Goal: Communication & Community: Answer question/provide support

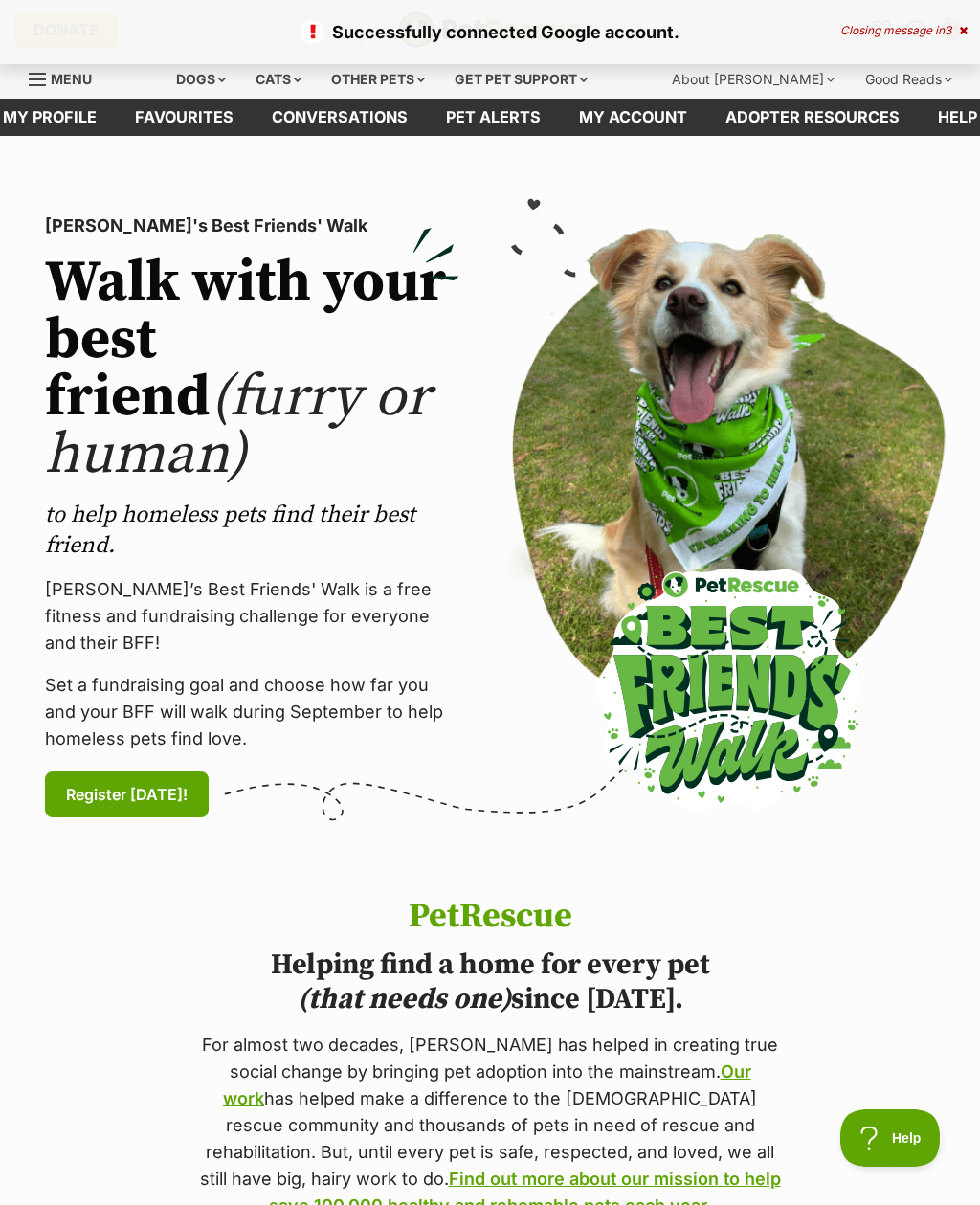
click at [968, 18] on div "Successfully connected Google account. Closing message in 3" at bounding box center [490, 31] width 980 height 64
click at [952, 35] on div "Closing message in 3" at bounding box center [904, 30] width 128 height 14
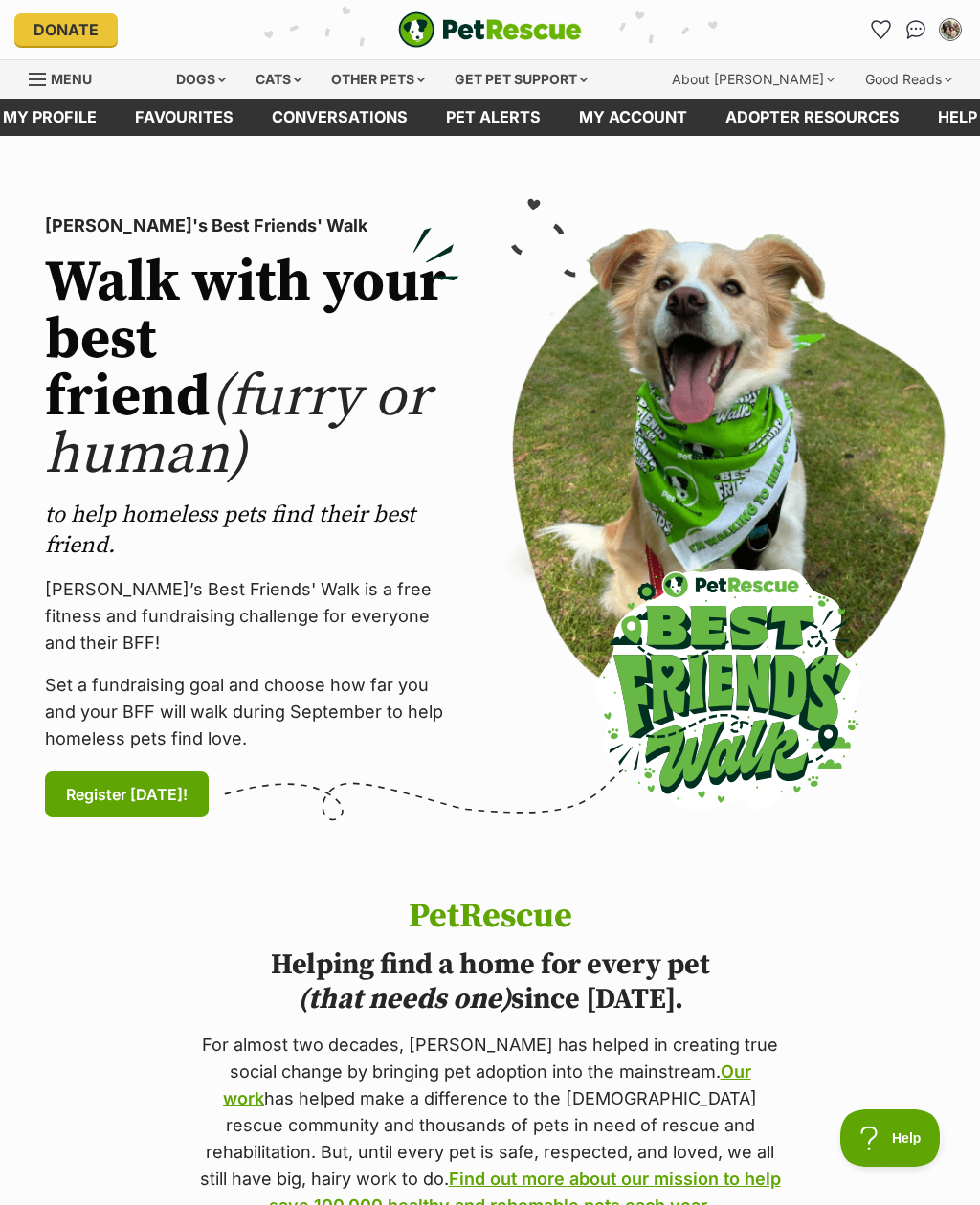
click at [910, 26] on img "Conversations" at bounding box center [916, 29] width 20 height 19
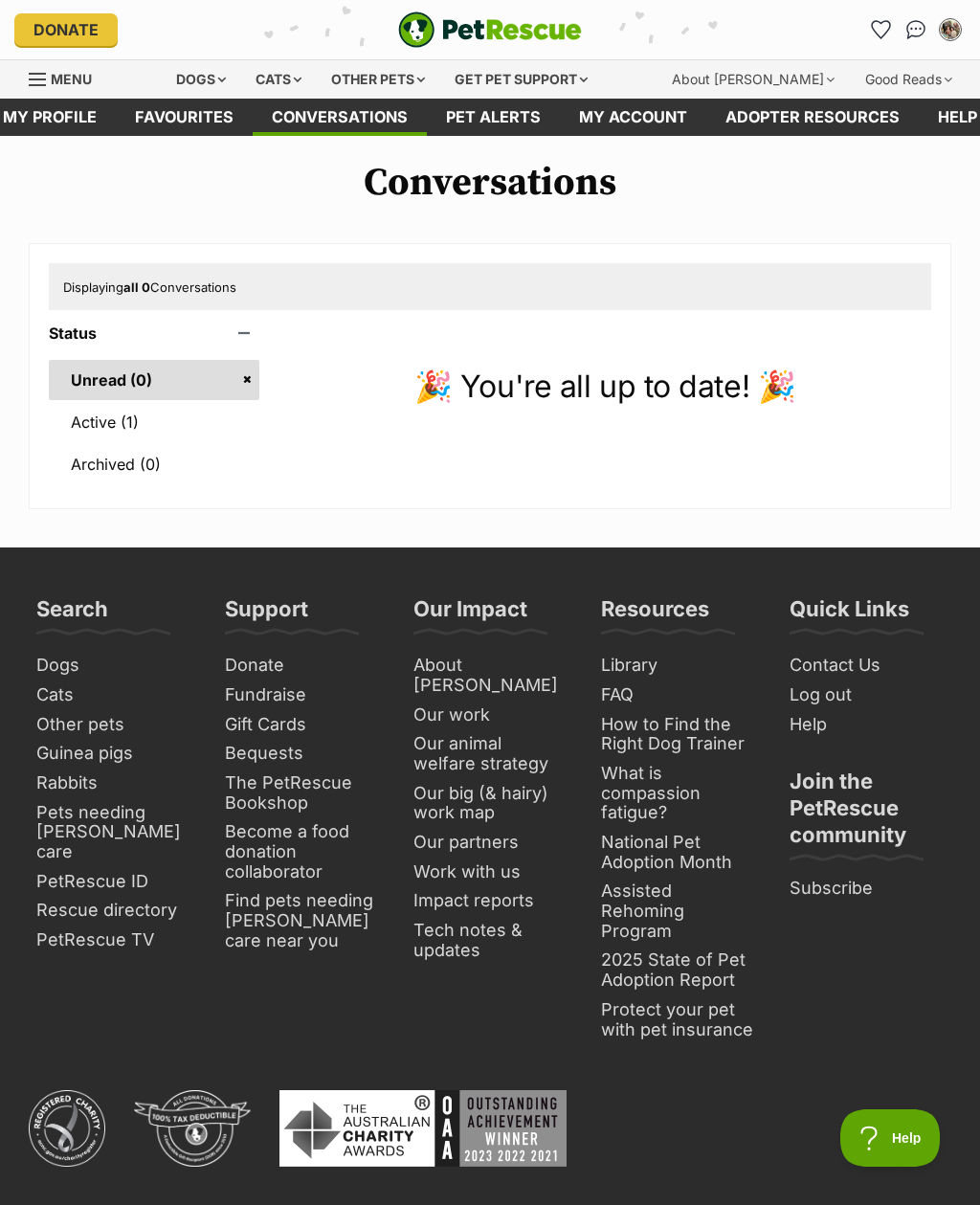
click at [140, 416] on link "Active (1)" at bounding box center [154, 422] width 210 height 40
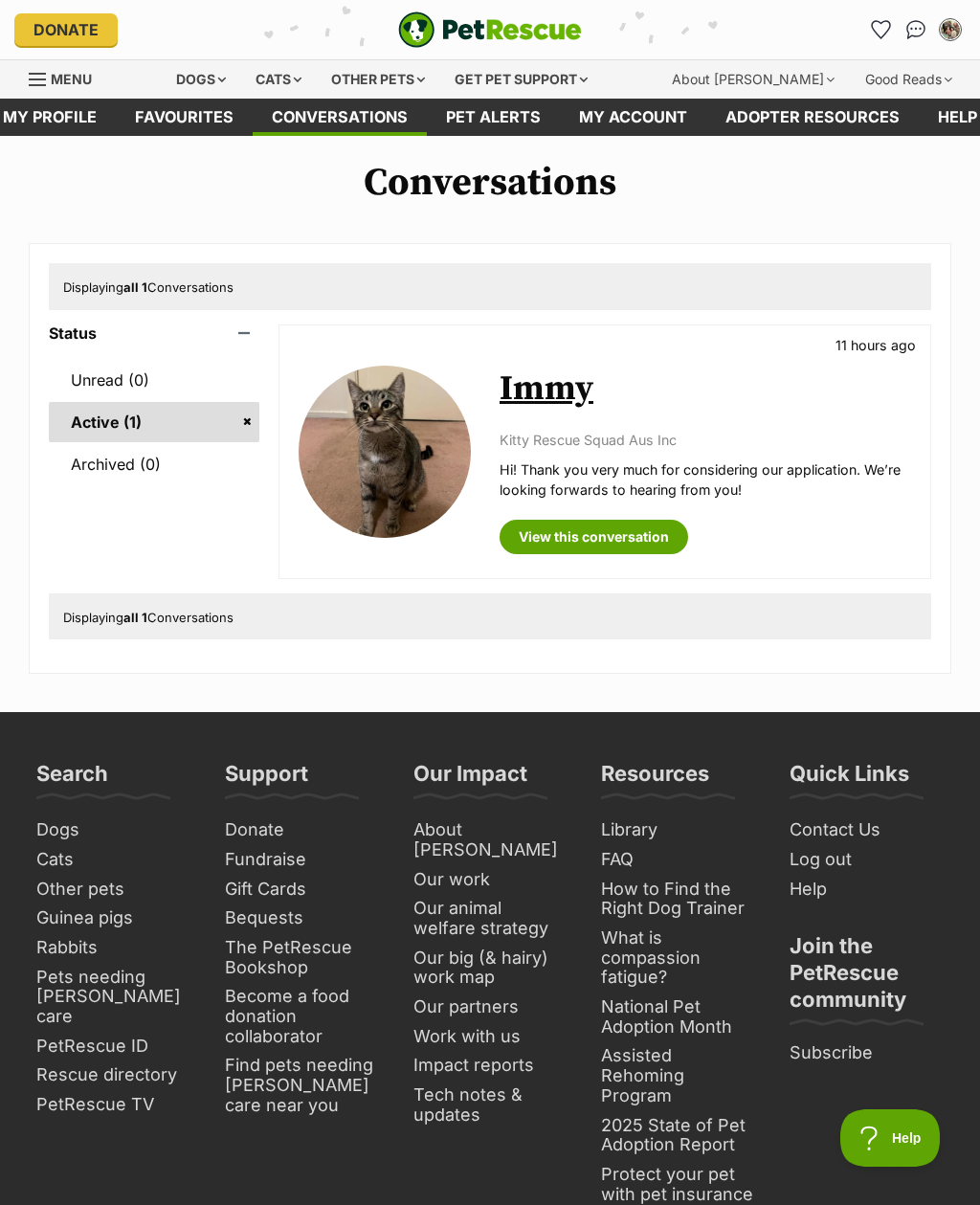
click at [380, 462] on img at bounding box center [384, 451] width 172 height 172
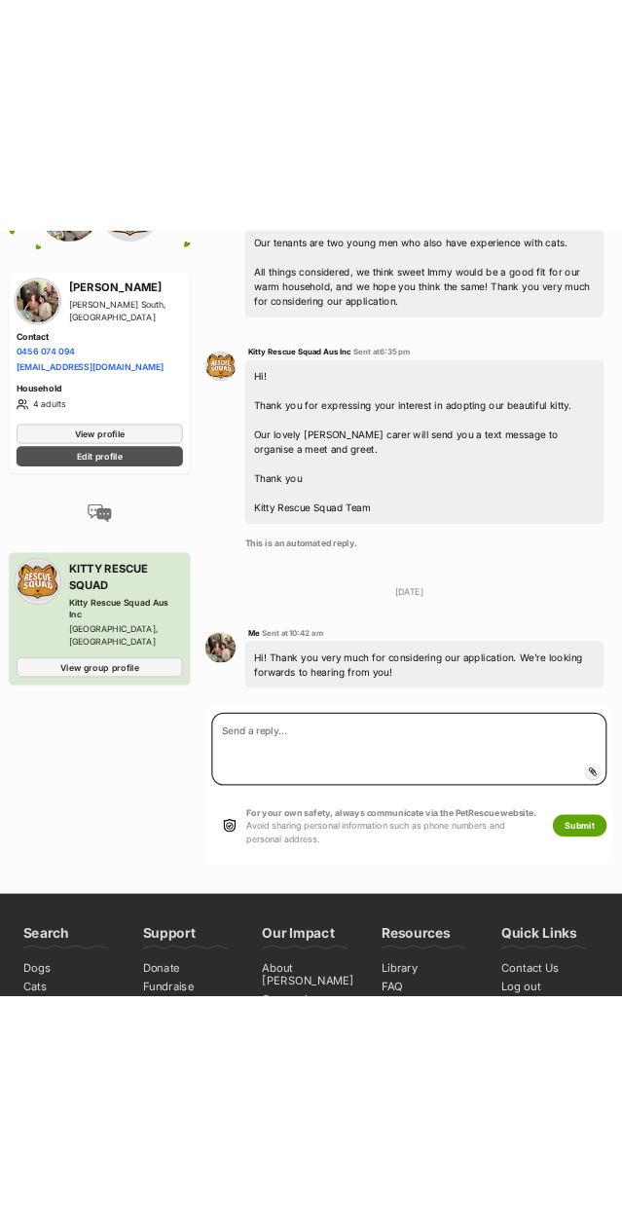
scroll to position [2022, 0]
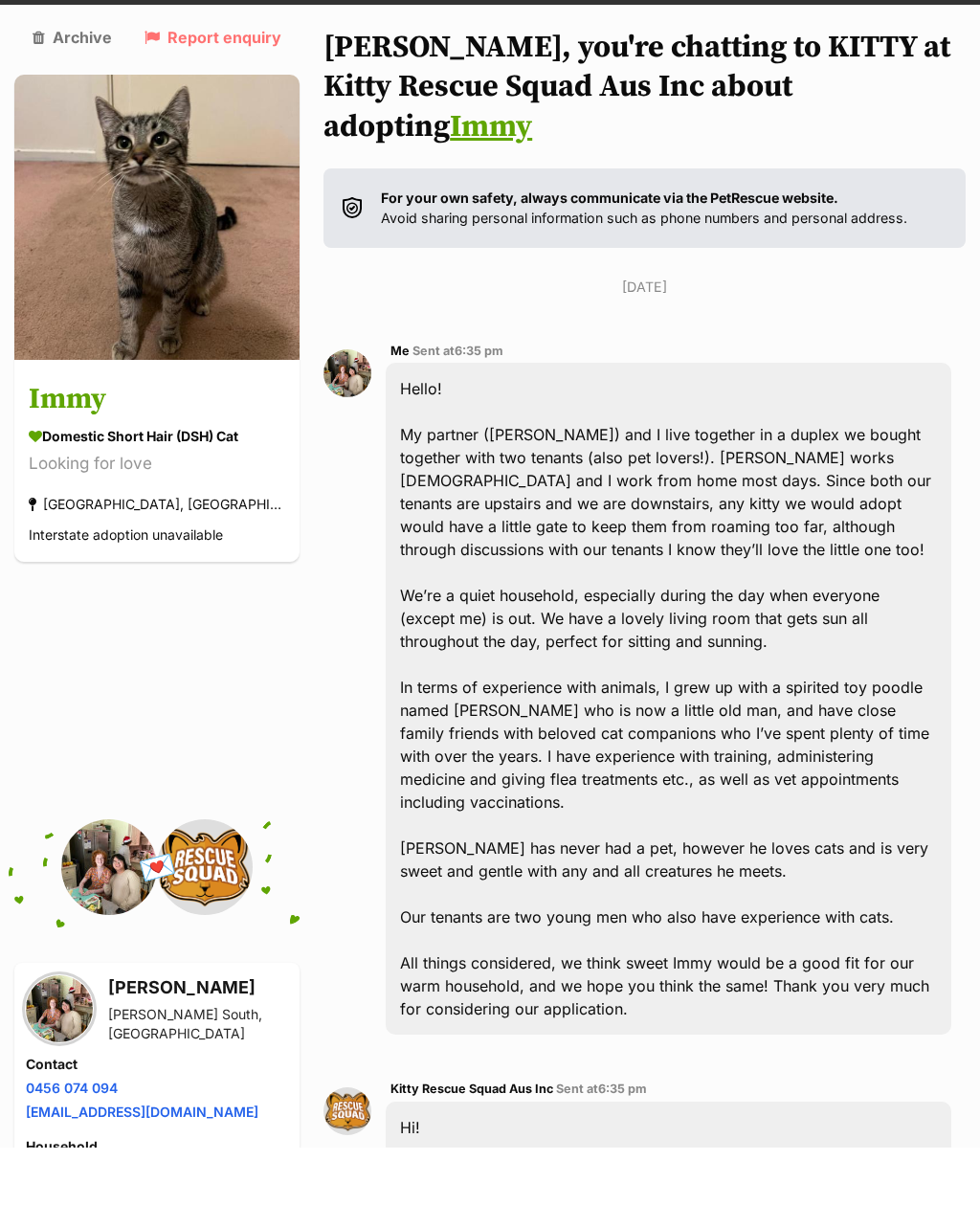
scroll to position [135, 0]
